Goal: Check status: Check status

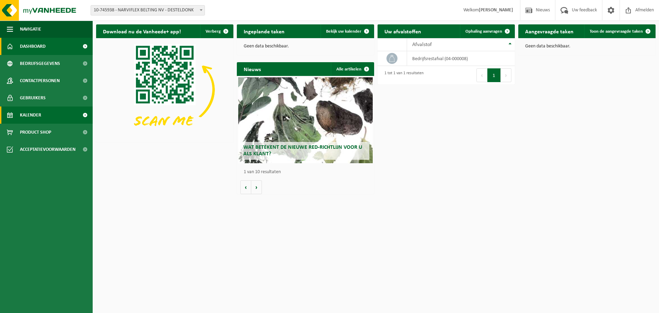
click at [50, 119] on link "Kalender" at bounding box center [46, 114] width 93 height 17
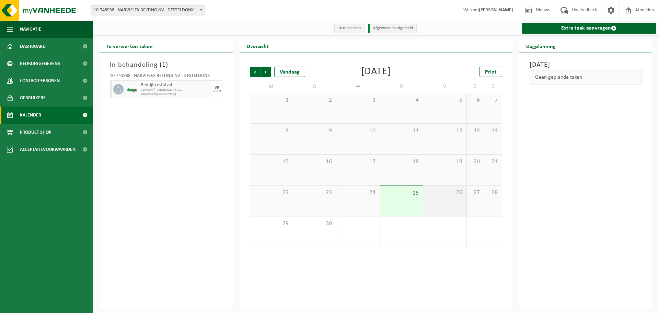
click at [458, 203] on div "26" at bounding box center [444, 200] width 43 height 31
click at [191, 84] on span "Bedrijfsrestafval" at bounding box center [170, 84] width 59 height 5
